Goal: Task Accomplishment & Management: Manage account settings

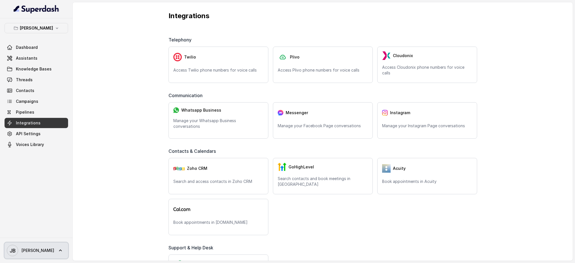
click at [33, 249] on span "[PERSON_NAME]" at bounding box center [38, 250] width 33 height 6
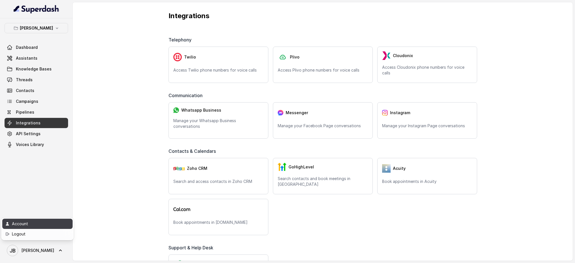
click at [33, 226] on div "Account" at bounding box center [36, 223] width 48 height 7
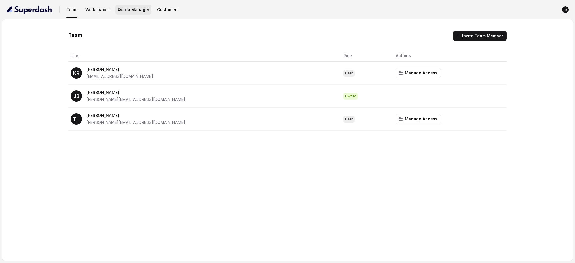
click at [129, 9] on button "Quota Manager" at bounding box center [133, 10] width 36 height 10
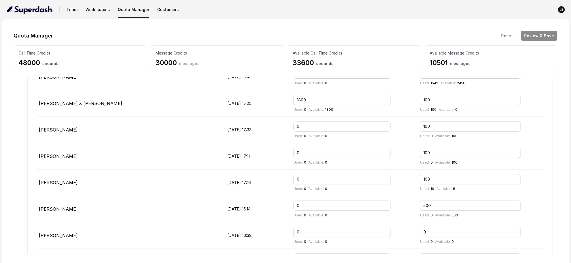
scroll to position [231, 0]
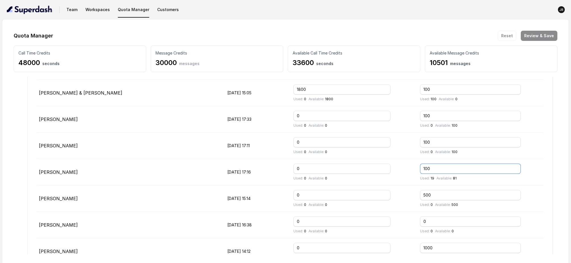
drag, startPoint x: 448, startPoint y: 168, endPoint x: 405, endPoint y: 164, distance: 42.8
click at [405, 164] on tr "[PERSON_NAME] [DATE] 17:16 0 Used: 0 Available: 0 100 Used: 19 Available: 81" at bounding box center [290, 172] width 507 height 26
drag, startPoint x: 448, startPoint y: 169, endPoint x: 400, endPoint y: 169, distance: 48.2
click at [400, 169] on tr "[PERSON_NAME] [DATE] 17:16 0 Used: 0 Available: 0 1000 Used: 19 Available: 981" at bounding box center [290, 172] width 507 height 26
type input "2000"
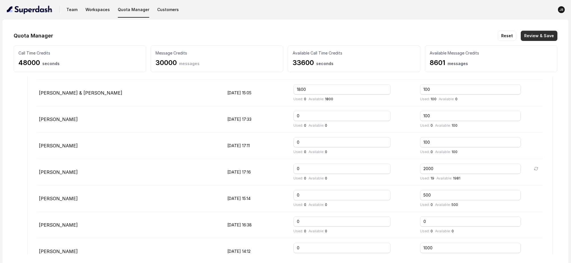
click at [548, 37] on button "Review & Save" at bounding box center [539, 36] width 37 height 10
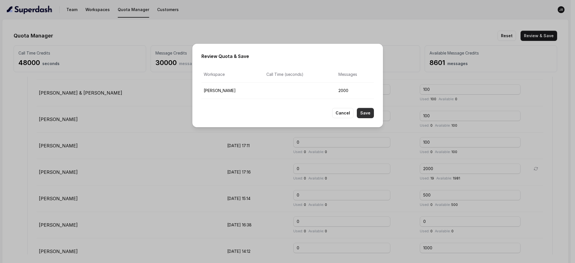
click at [367, 115] on button "Save" at bounding box center [365, 113] width 17 height 10
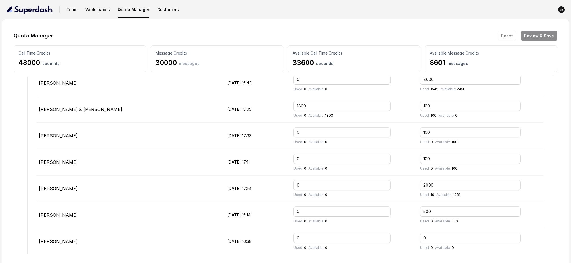
scroll to position [220, 0]
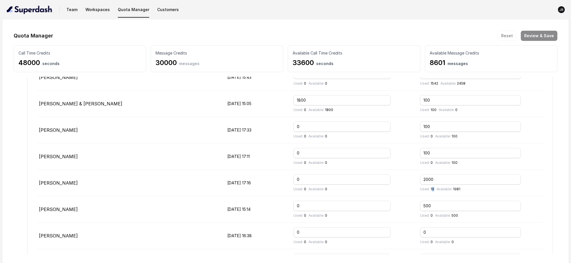
drag, startPoint x: 436, startPoint y: 189, endPoint x: 426, endPoint y: 205, distance: 18.7
click at [433, 188] on div "Used: 19 Available: 1981" at bounding box center [480, 189] width 121 height 5
click at [434, 188] on p "Used: 19" at bounding box center [427, 189] width 14 height 5
